Goal: Task Accomplishment & Management: Use online tool/utility

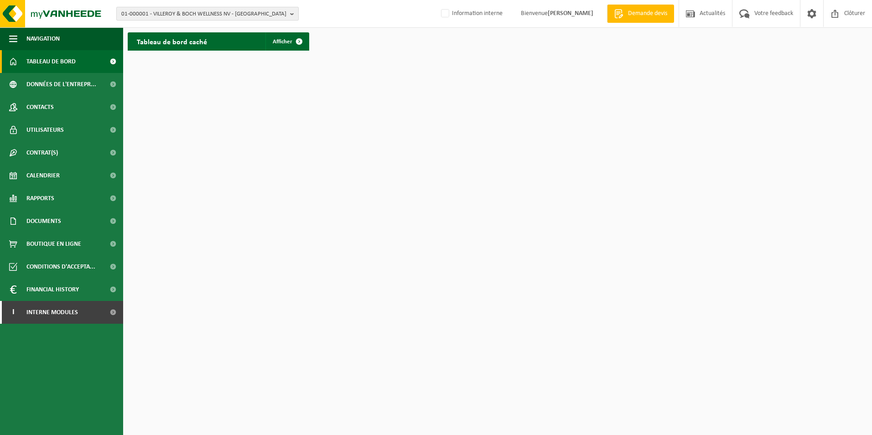
click at [258, 17] on span "01-000001 - VILLEROY & BOCH WELLNESS NV - ROESELARE" at bounding box center [203, 14] width 165 height 14
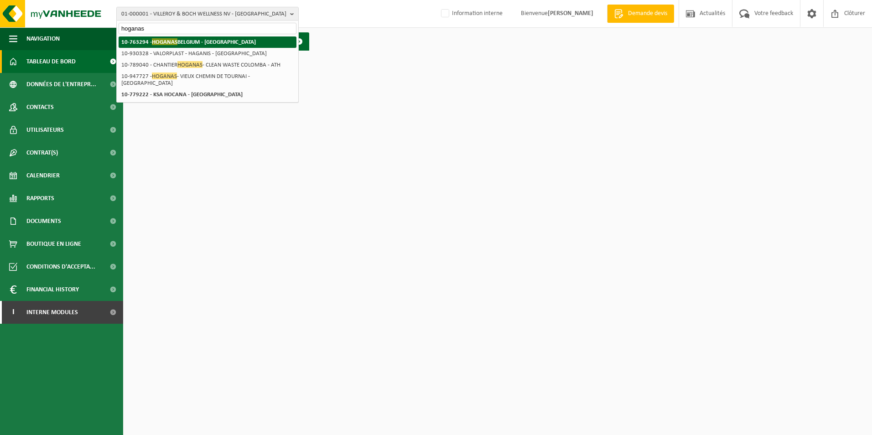
type input "hoganas"
click at [242, 42] on li "10-763294 - HOGANAS BELGIUM - ATH" at bounding box center [208, 41] width 178 height 11
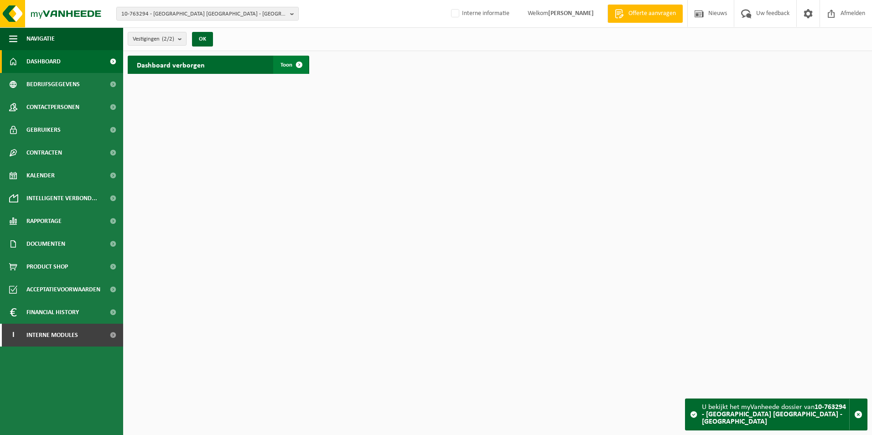
click at [278, 63] on link "Toon" at bounding box center [290, 65] width 35 height 18
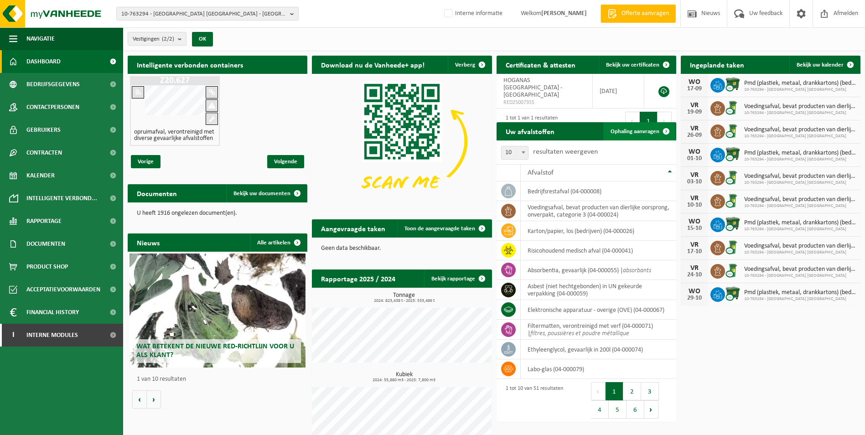
click at [637, 133] on span "Ophaling aanvragen" at bounding box center [634, 132] width 49 height 6
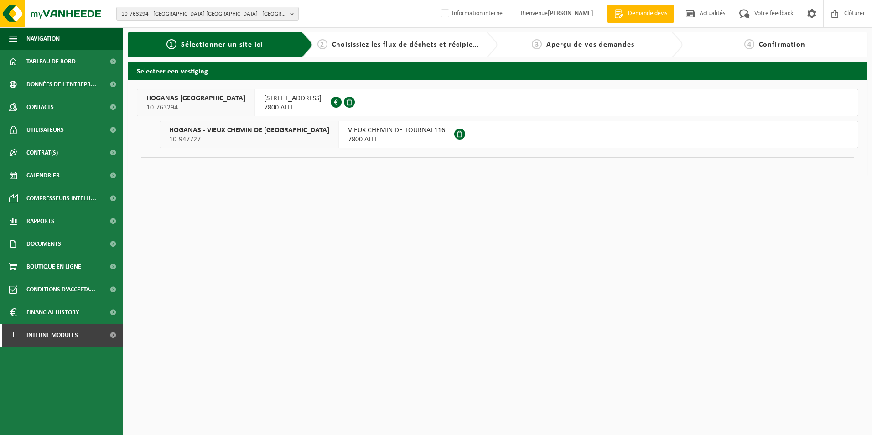
click at [267, 133] on span "HOGANAS - VIEUX CHEMIN DE TOURNAI" at bounding box center [249, 130] width 160 height 9
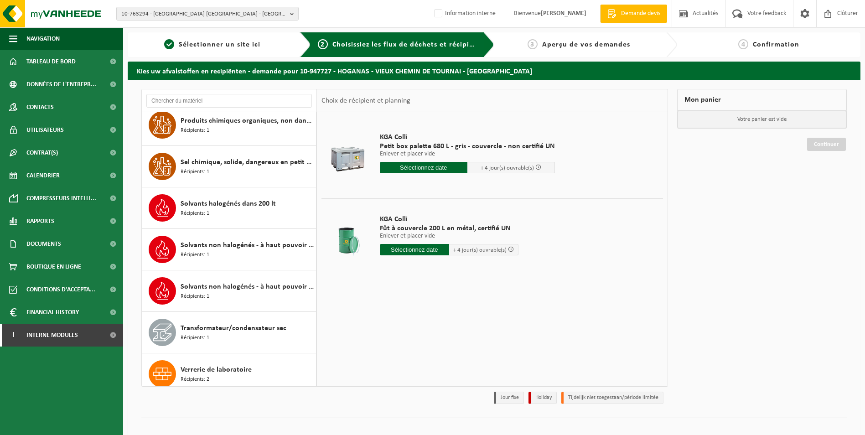
scroll to position [846, 0]
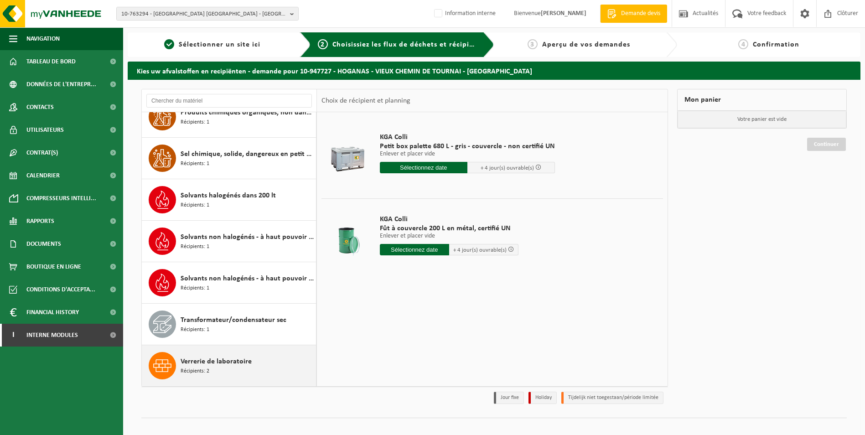
click at [199, 378] on div "Verrerie de laboratoire Récipients: 2" at bounding box center [247, 365] width 133 height 27
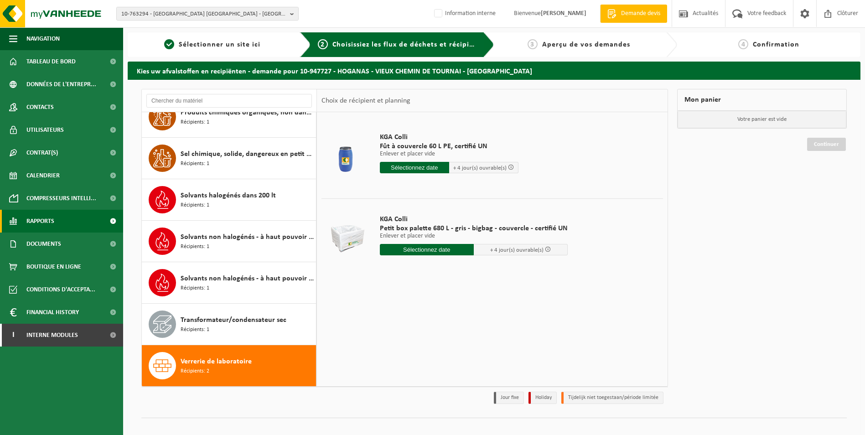
click at [53, 221] on span "Rapports" at bounding box center [40, 221] width 28 height 23
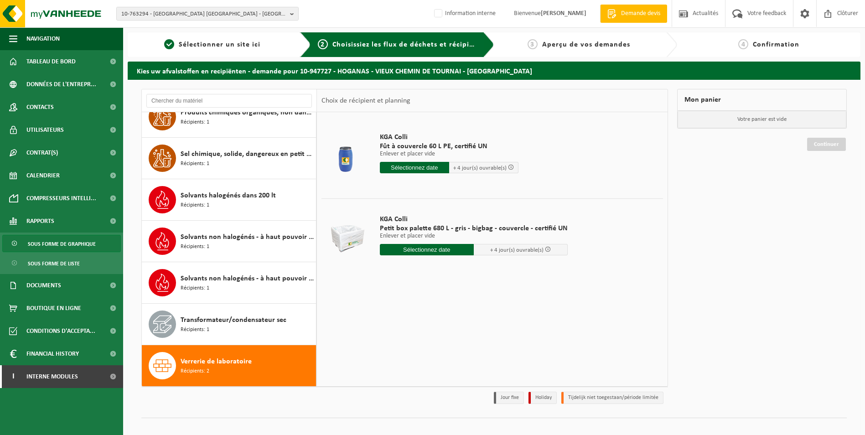
click at [56, 246] on span "Sous forme de graphique" at bounding box center [62, 243] width 68 height 17
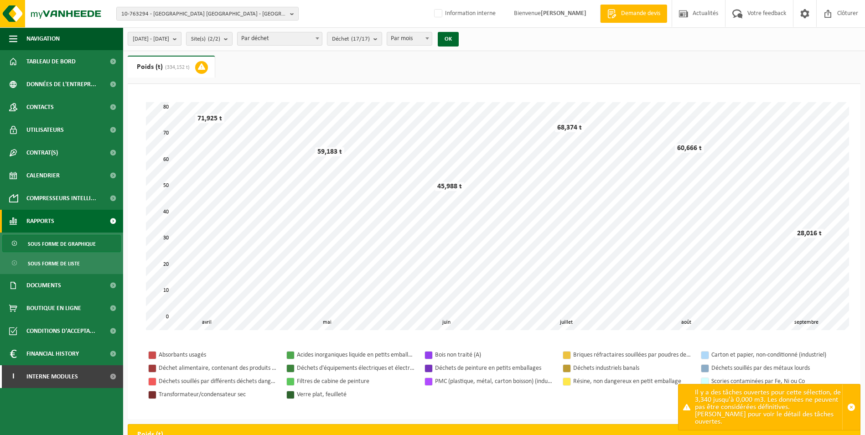
click at [169, 36] on span "[DATE] - [DATE]" at bounding box center [151, 39] width 36 height 14
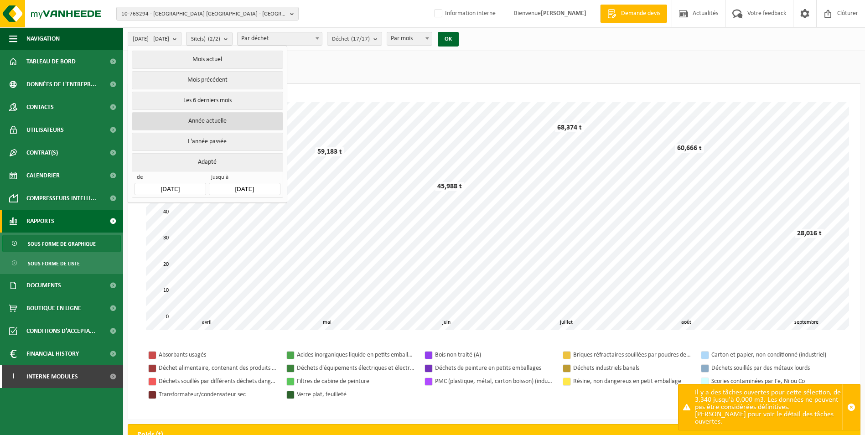
click at [185, 127] on button "Année actuelle" at bounding box center [207, 121] width 151 height 18
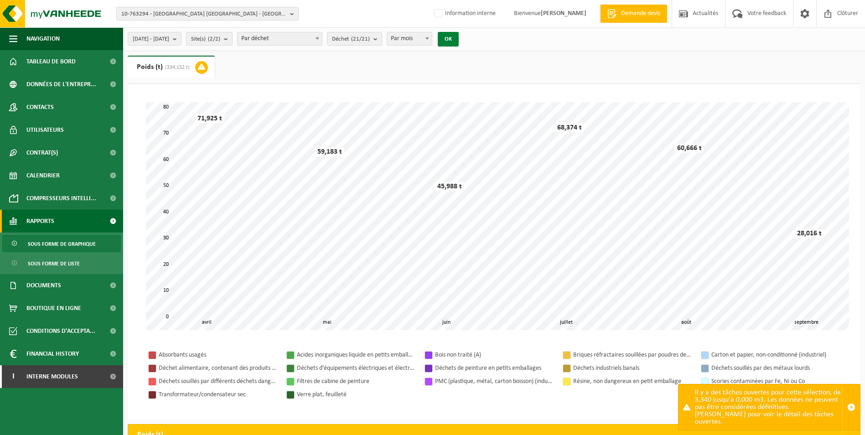
click at [459, 38] on button "OK" at bounding box center [448, 39] width 21 height 15
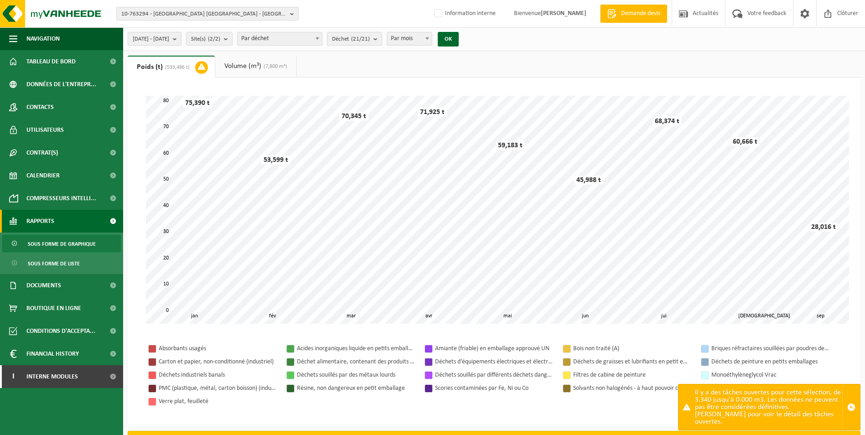
click at [169, 42] on span "[DATE] - [DATE]" at bounding box center [151, 39] width 36 height 14
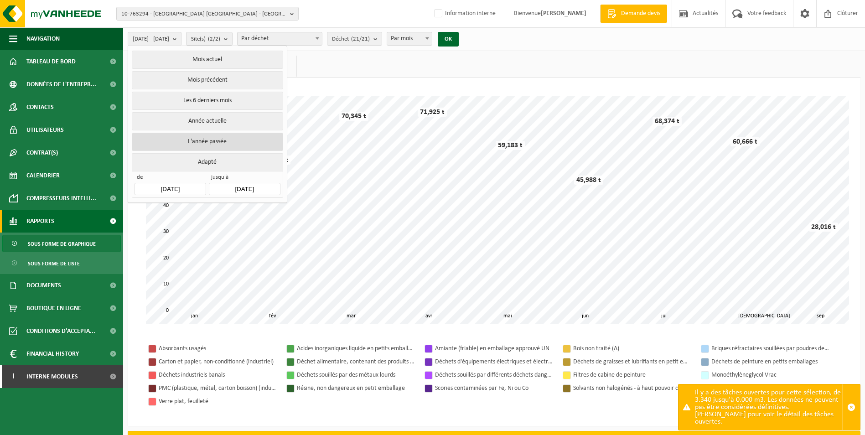
click at [180, 138] on button "L'année passée" at bounding box center [207, 142] width 151 height 18
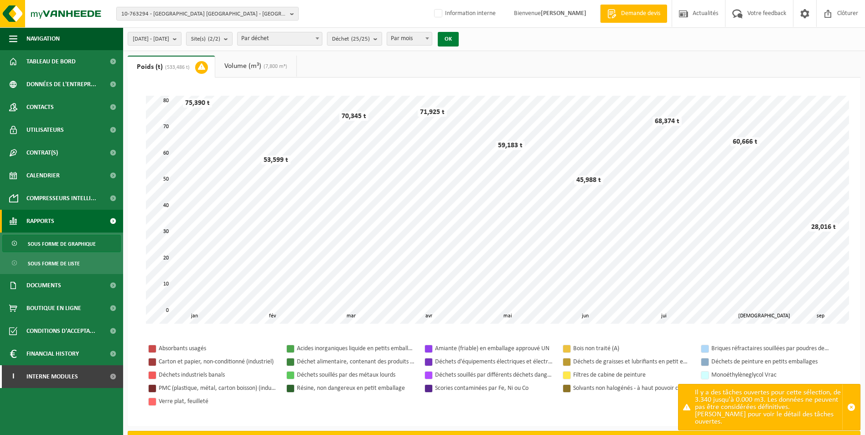
click at [459, 38] on button "OK" at bounding box center [448, 39] width 21 height 15
